Goal: Information Seeking & Learning: Compare options

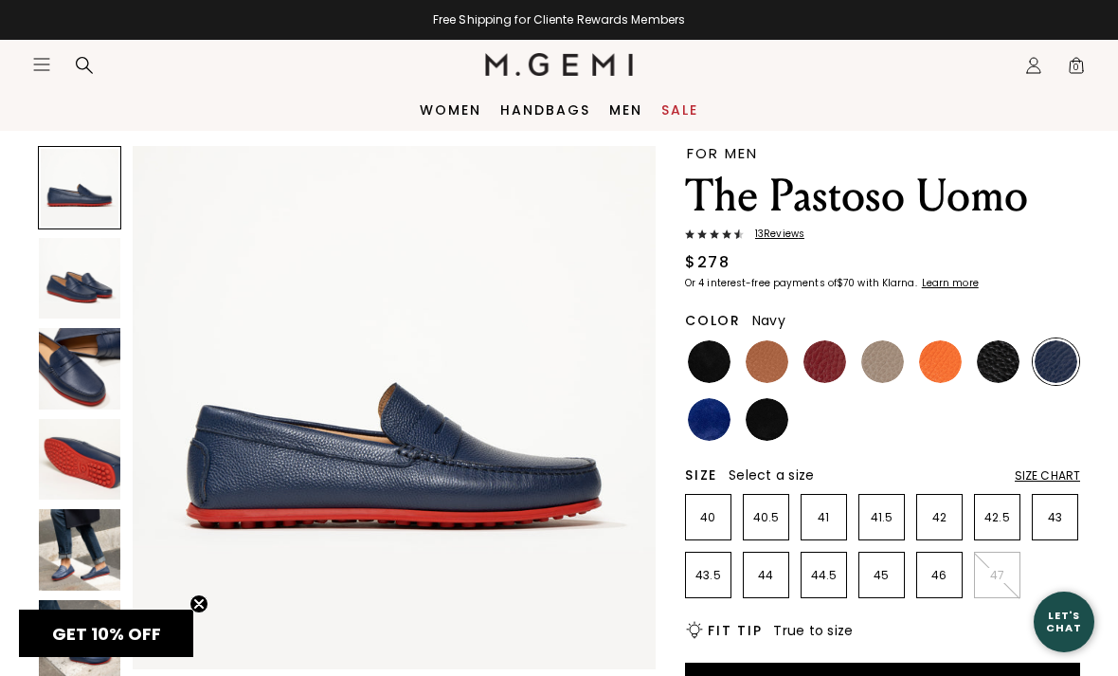
scroll to position [52, 0]
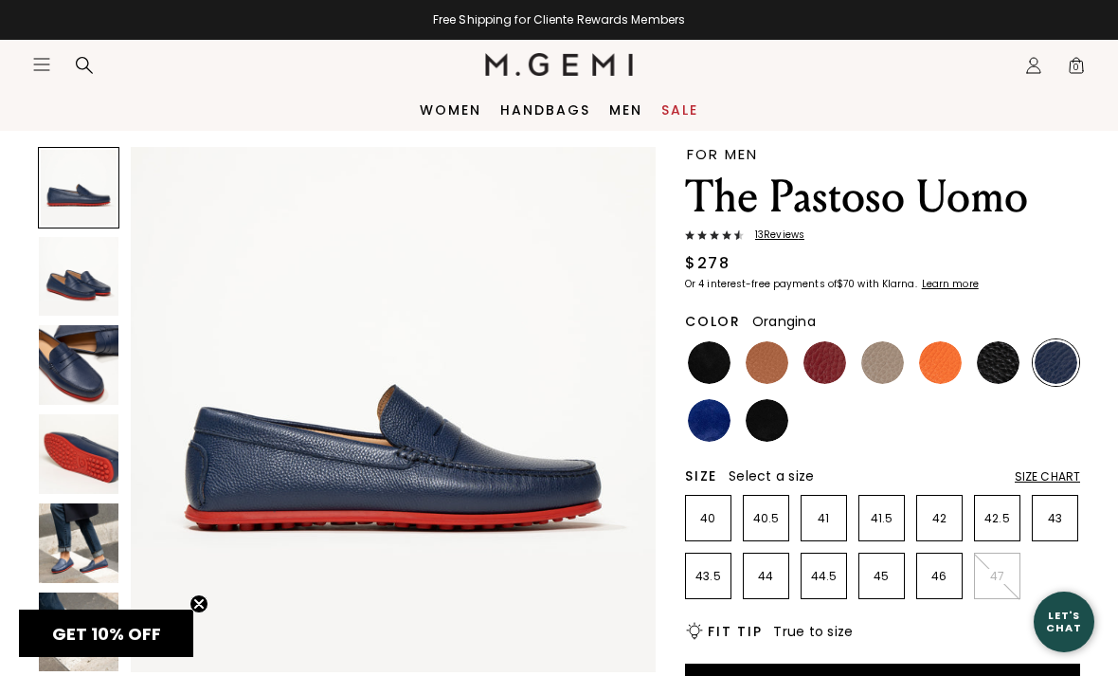
click at [937, 375] on img at bounding box center [940, 362] width 43 height 43
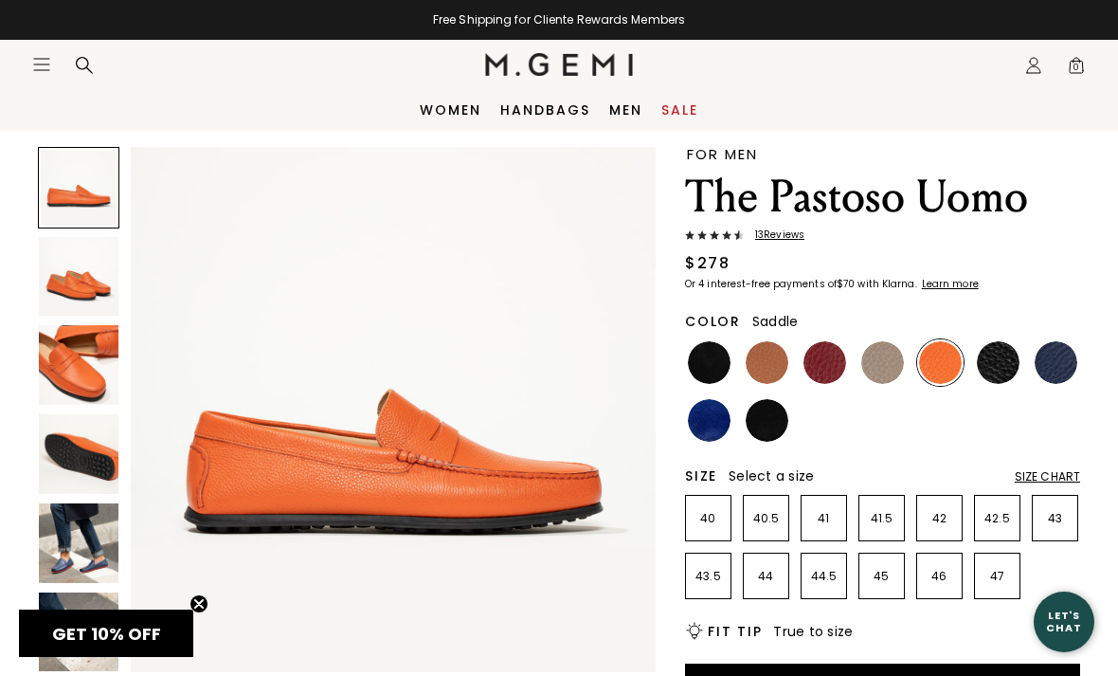
click at [777, 364] on img at bounding box center [767, 362] width 43 height 43
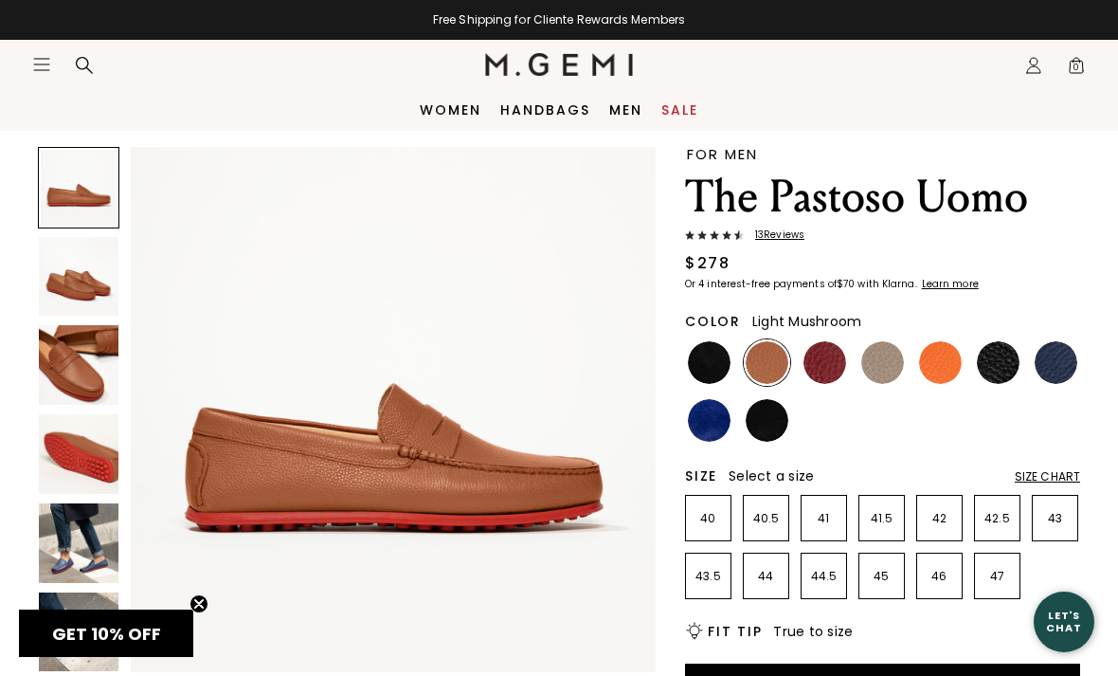
click at [888, 366] on img at bounding box center [883, 362] width 43 height 43
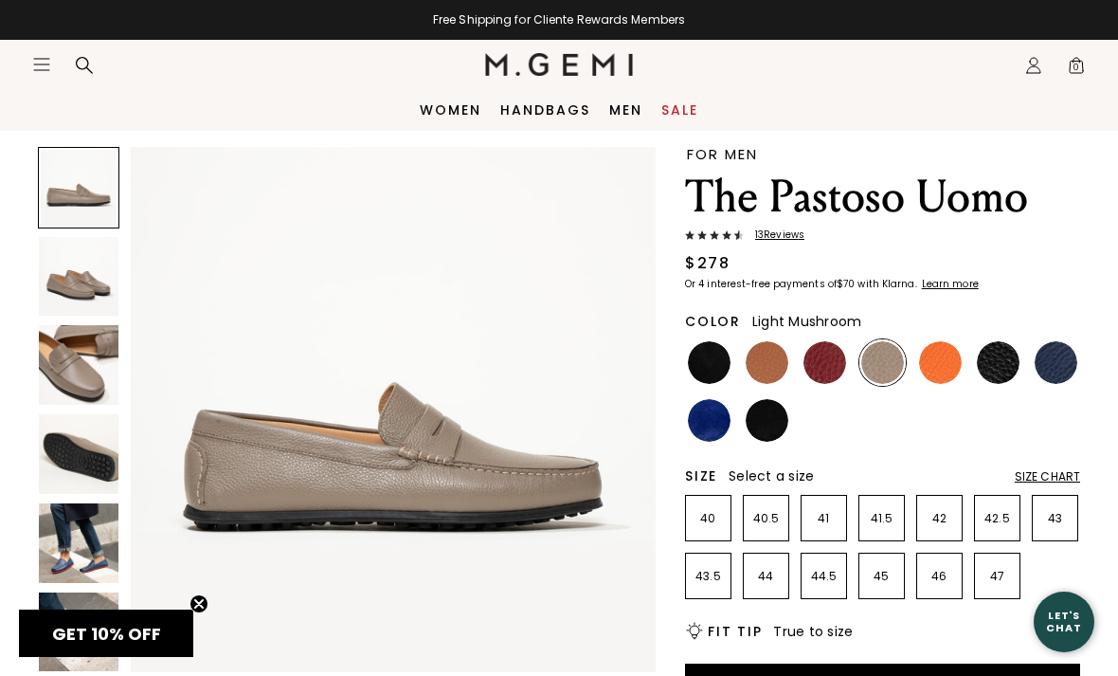
click at [720, 357] on img at bounding box center [709, 362] width 43 height 43
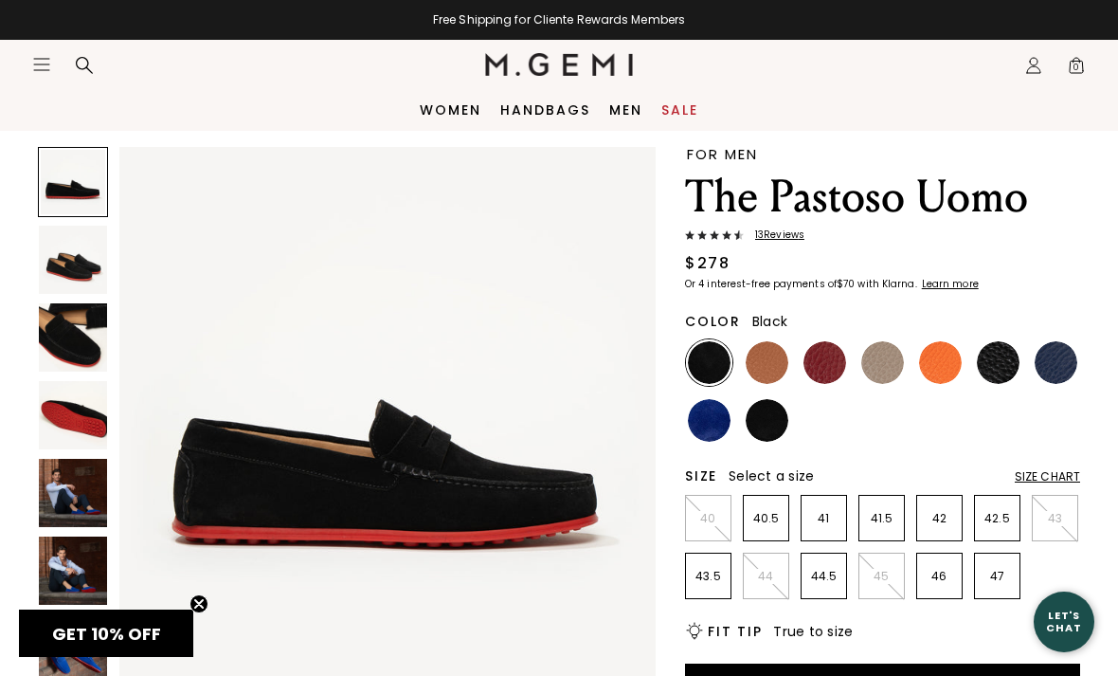
click at [1008, 362] on img at bounding box center [998, 362] width 43 height 43
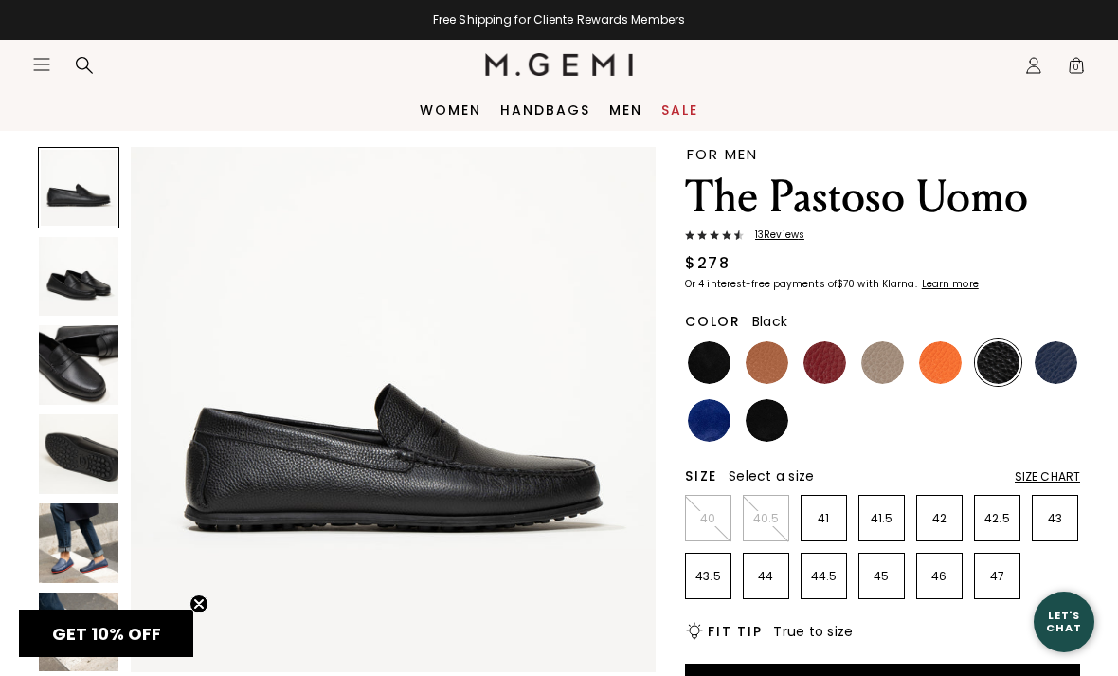
click at [1048, 367] on img at bounding box center [1056, 362] width 43 height 43
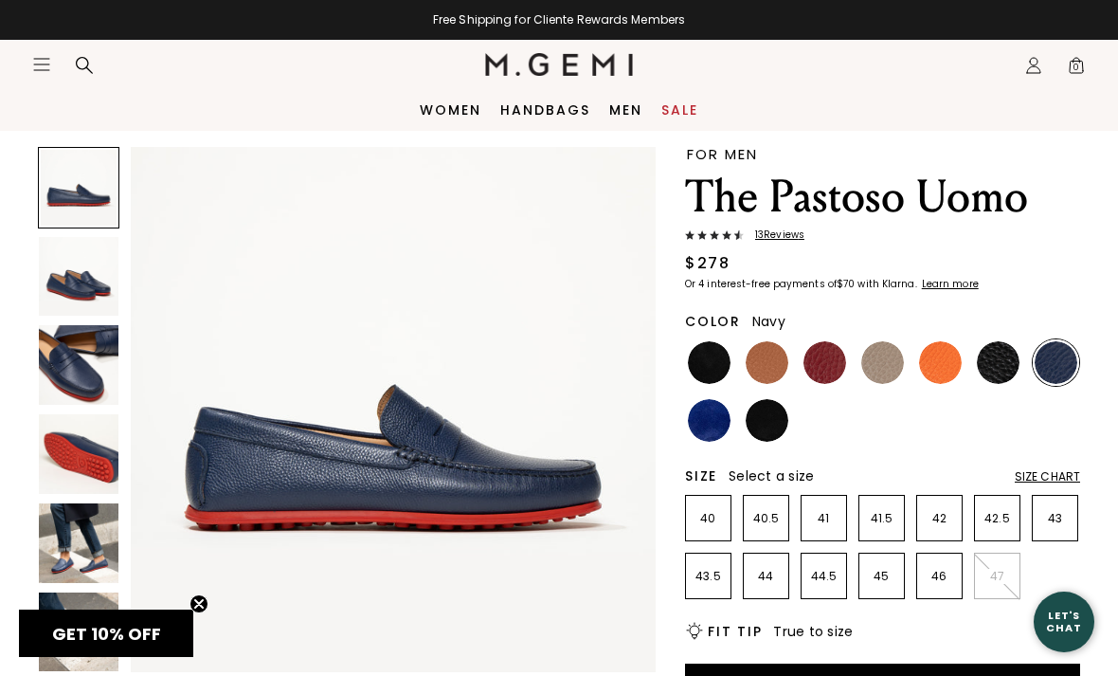
click at [714, 416] on img at bounding box center [709, 420] width 43 height 43
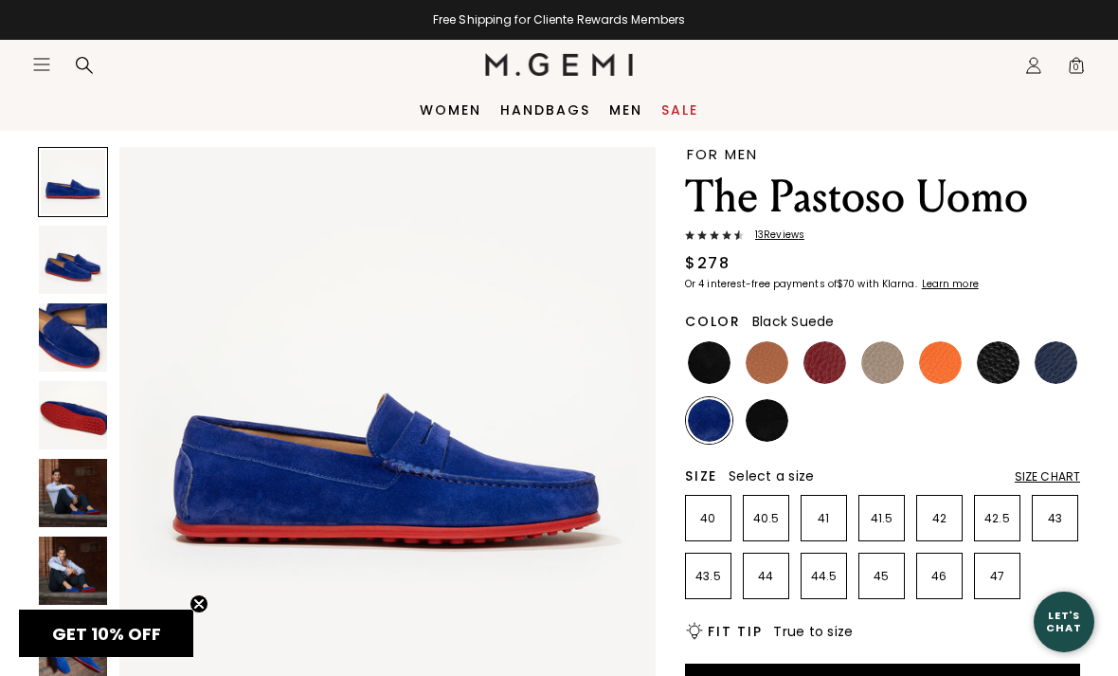
click at [771, 420] on img at bounding box center [767, 420] width 43 height 43
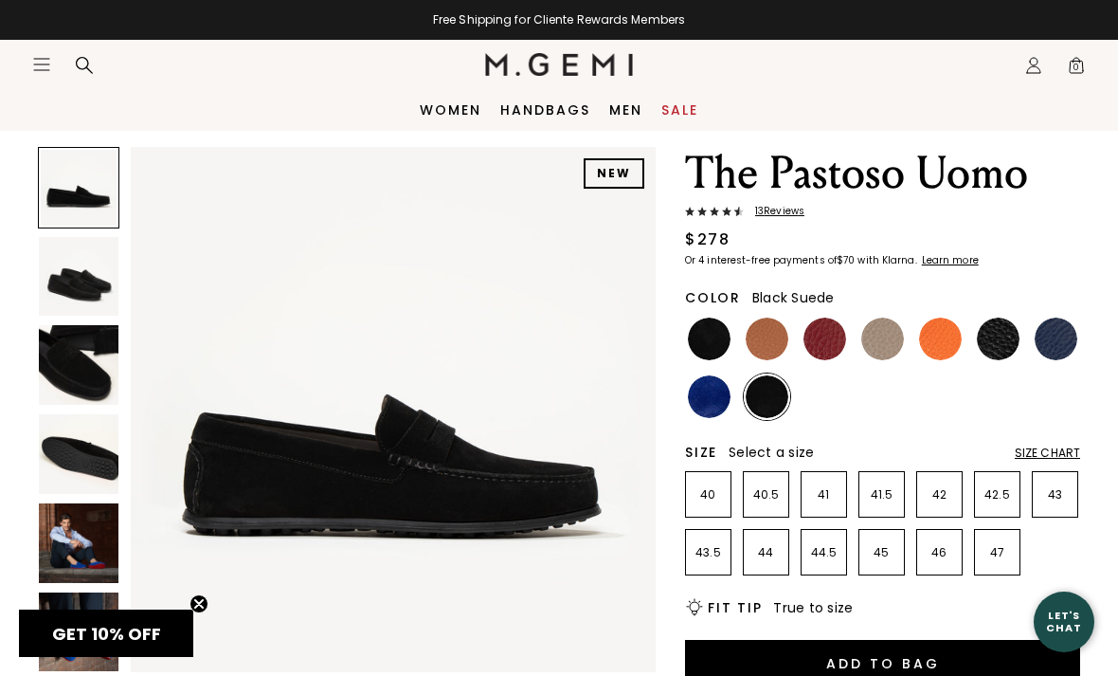
click at [1046, 339] on img at bounding box center [1056, 338] width 43 height 43
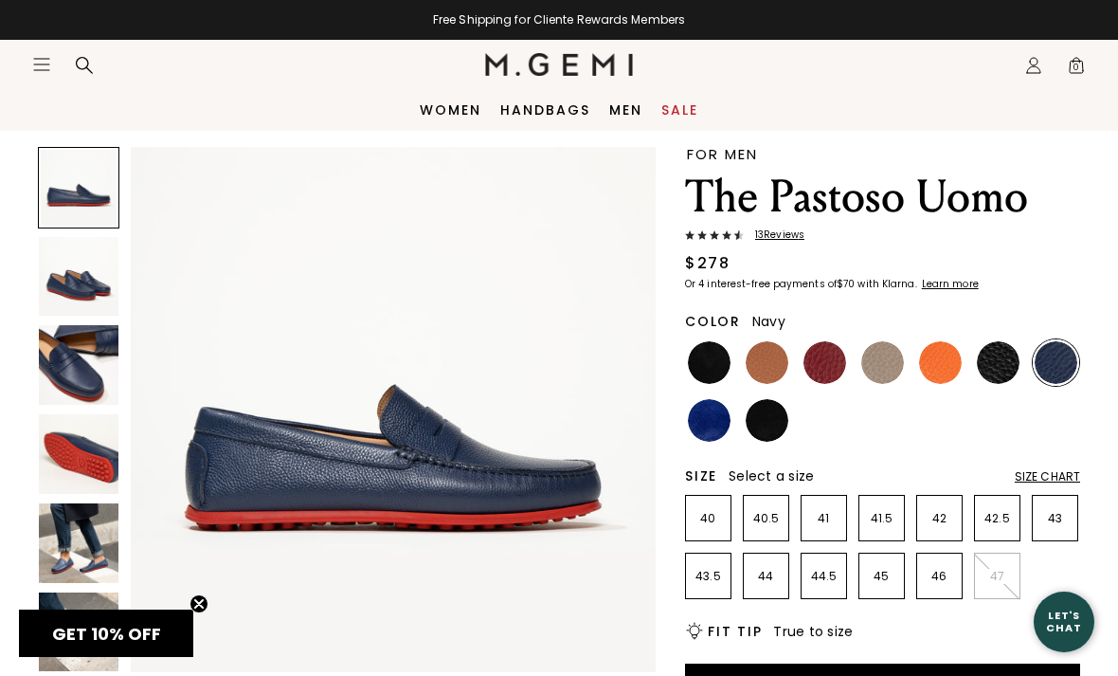
click at [67, 570] on img at bounding box center [79, 543] width 80 height 80
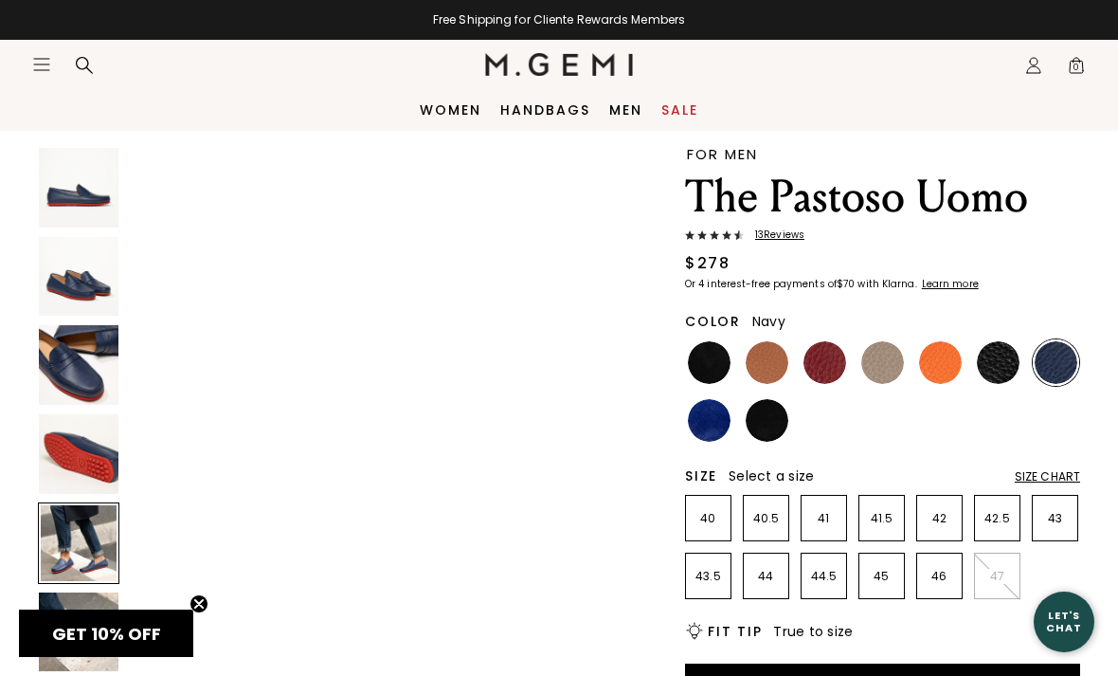
scroll to position [2177, 0]
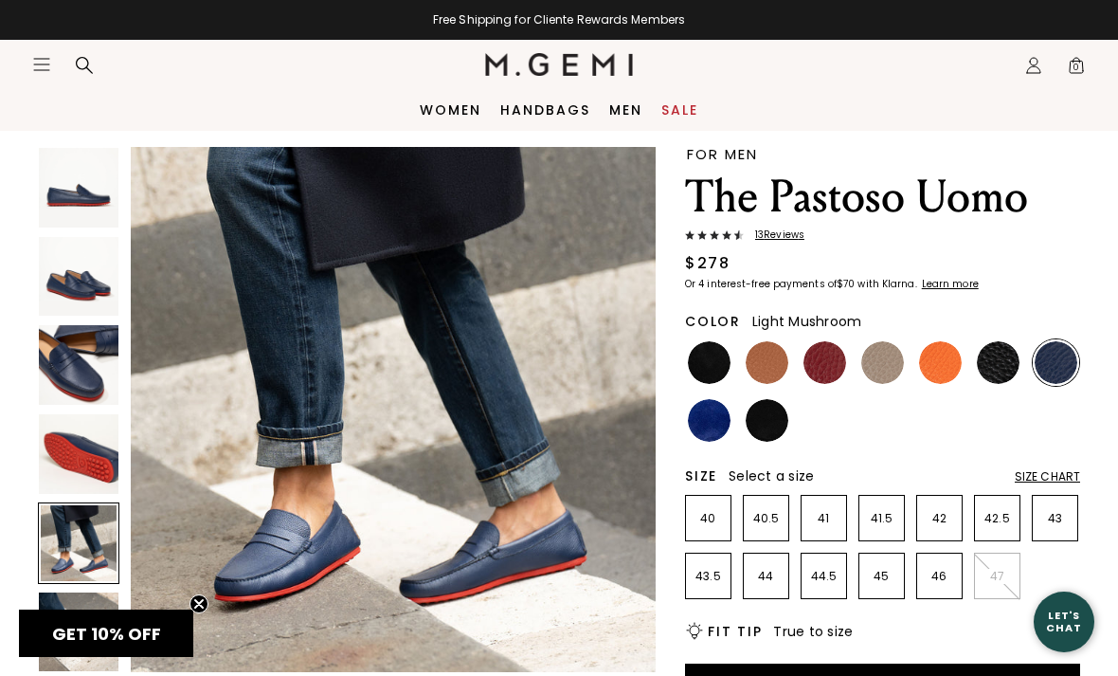
click at [880, 357] on img at bounding box center [883, 362] width 43 height 43
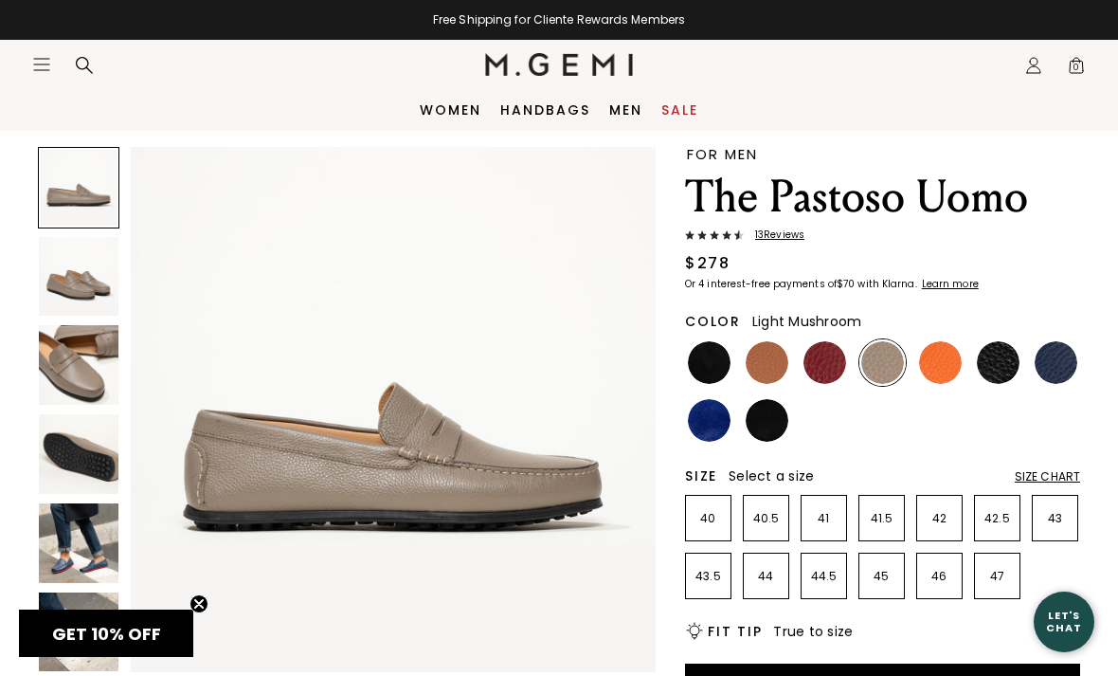
click at [70, 467] on img at bounding box center [79, 454] width 80 height 80
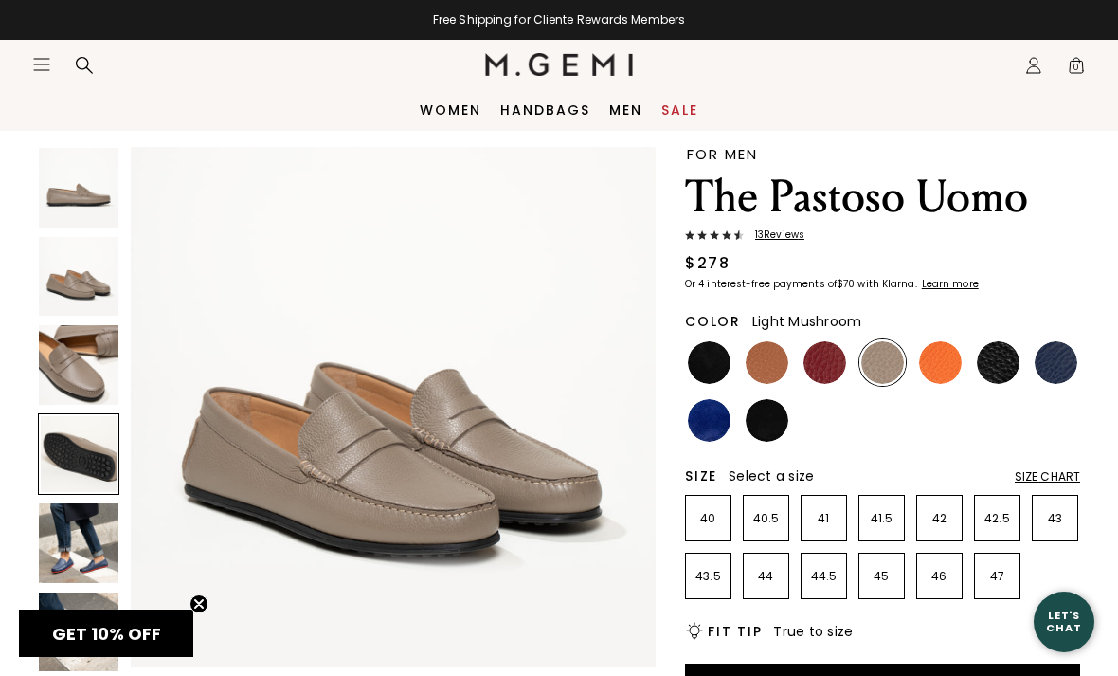
scroll to position [1633, 0]
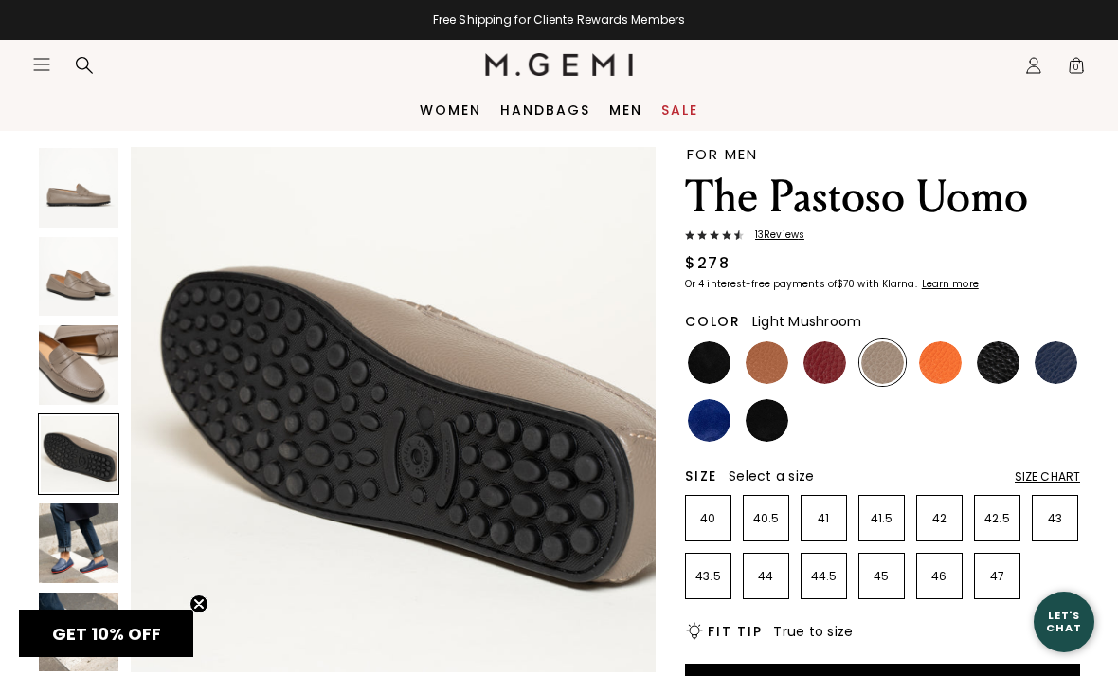
click at [58, 363] on img at bounding box center [79, 365] width 80 height 80
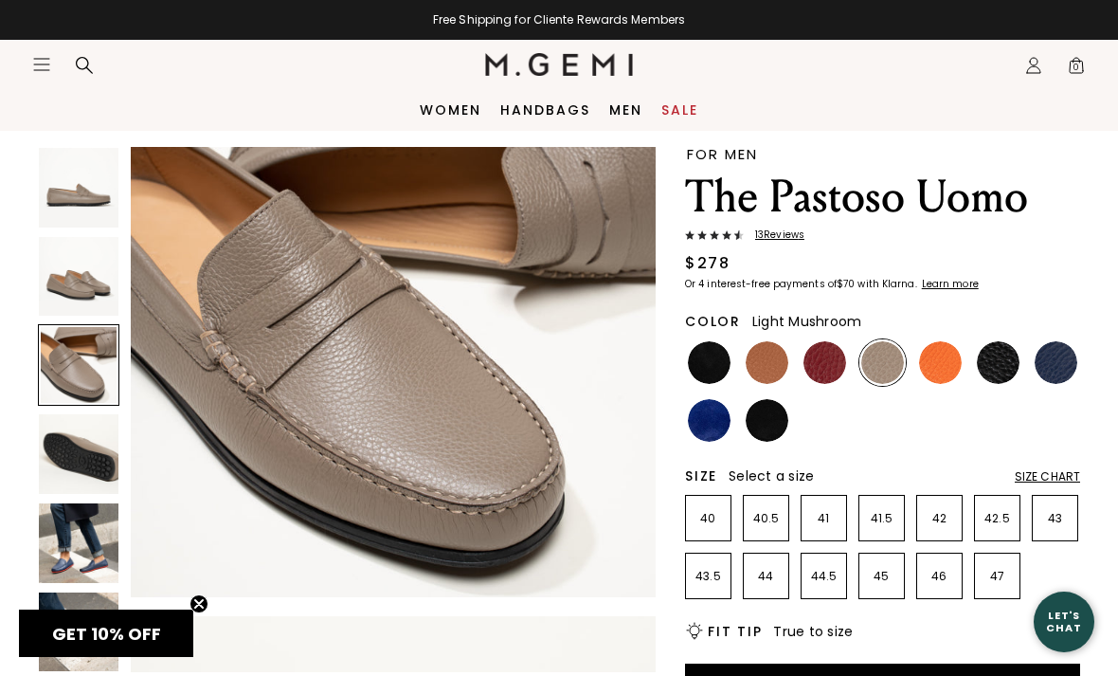
scroll to position [1089, 0]
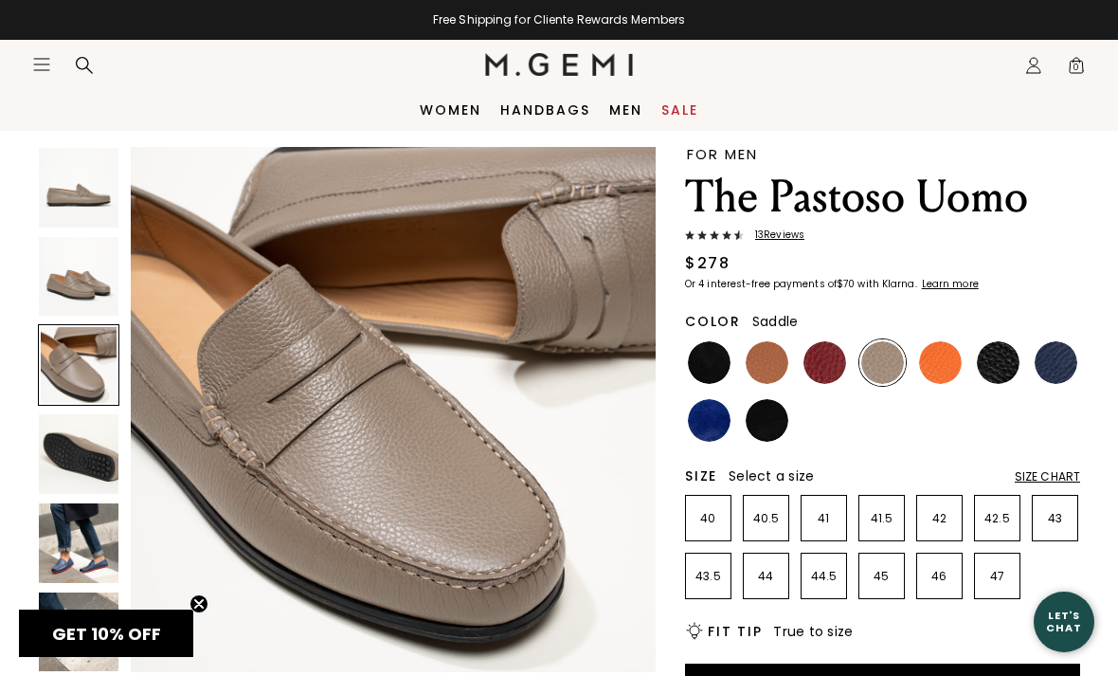
click at [771, 370] on img at bounding box center [767, 362] width 43 height 43
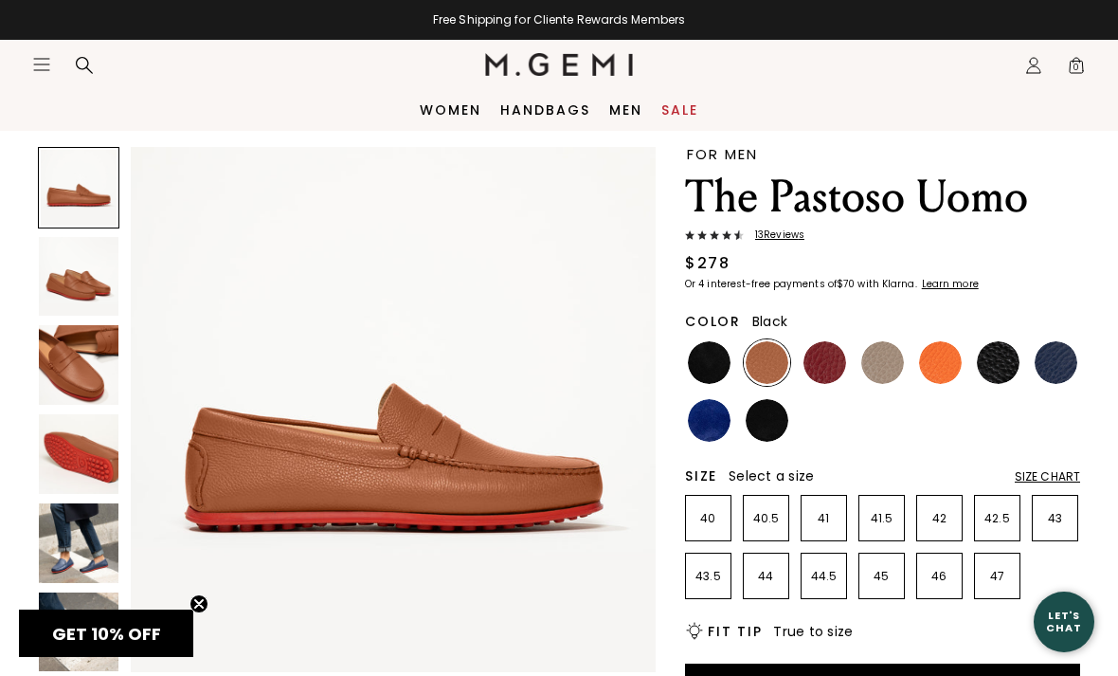
click at [727, 357] on img at bounding box center [709, 362] width 43 height 43
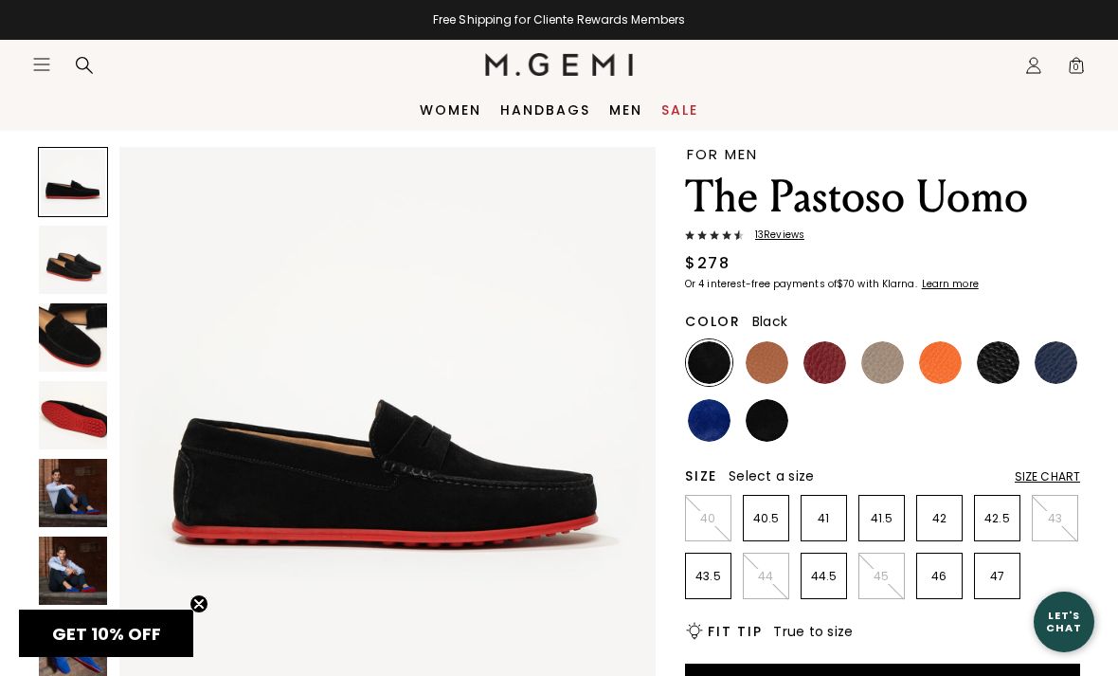
click at [822, 374] on img at bounding box center [825, 362] width 43 height 43
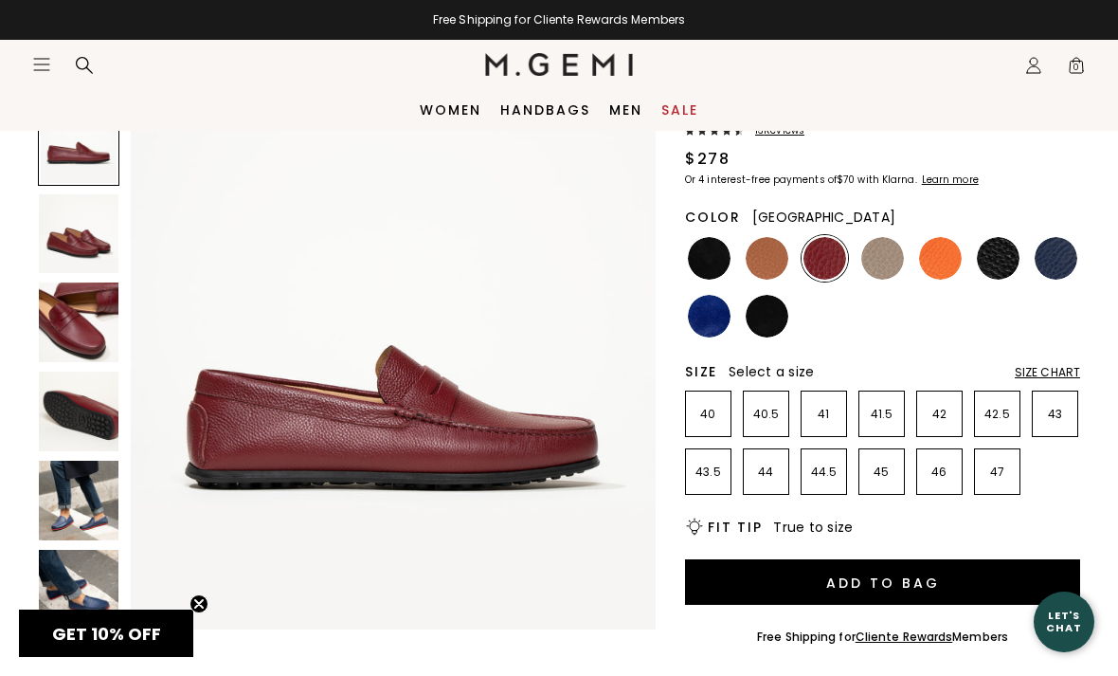
scroll to position [154, 0]
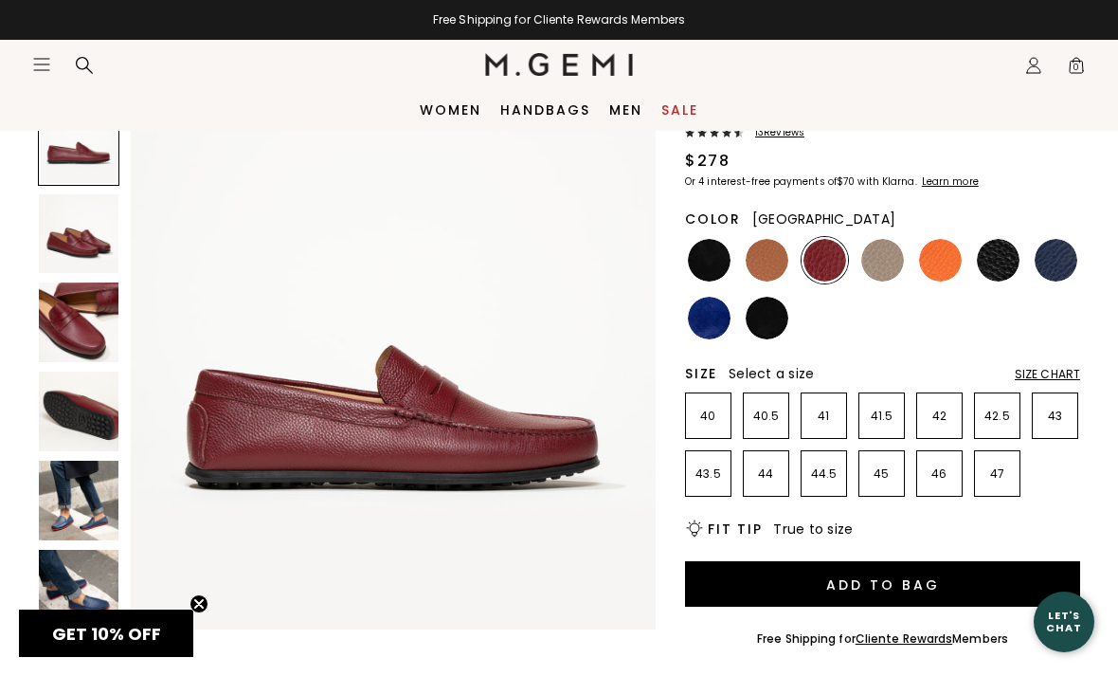
click at [72, 595] on img at bounding box center [79, 590] width 80 height 80
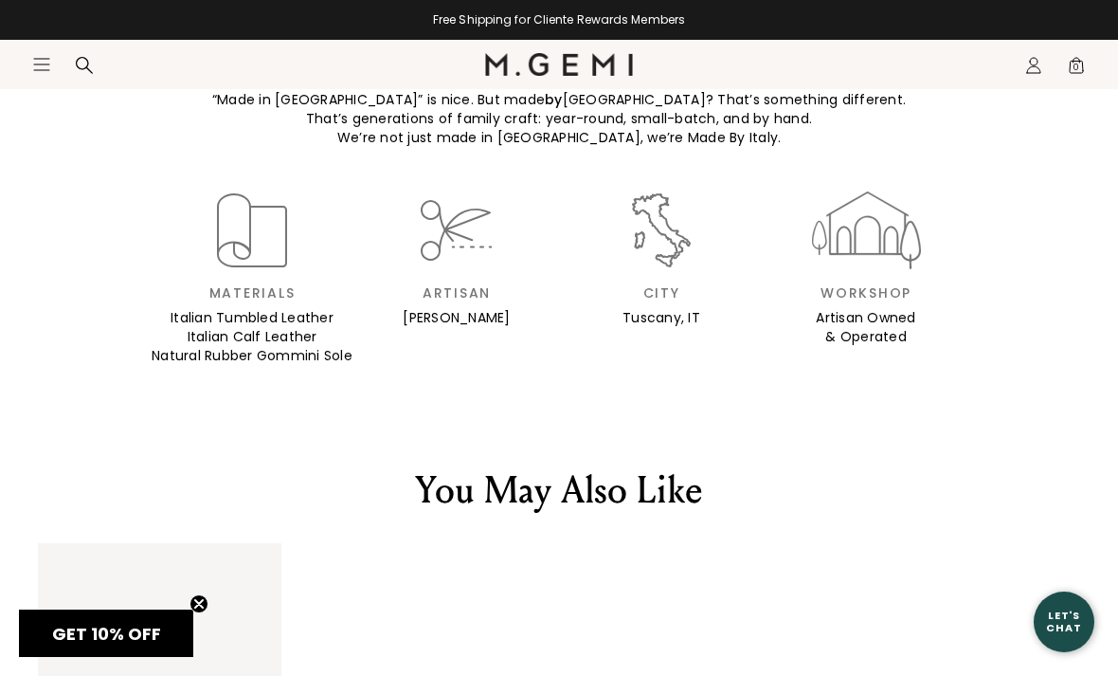
scroll to position [2121, 0]
